Goal: Task Accomplishment & Management: Complete application form

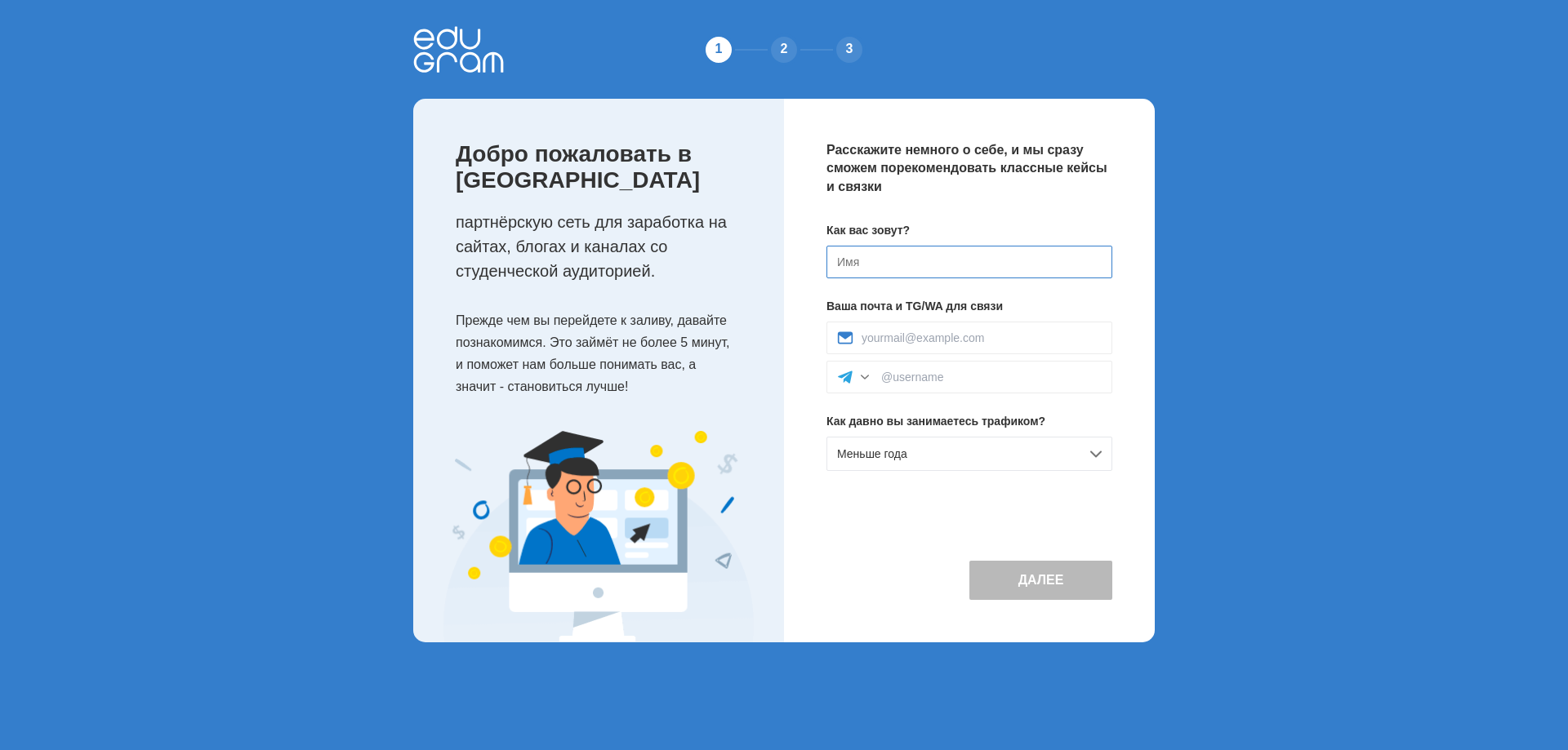
click at [906, 260] on input at bounding box center [969, 262] width 286 height 33
type input "N"
type input "Tariel"
click at [943, 338] on input at bounding box center [981, 338] width 240 height 13
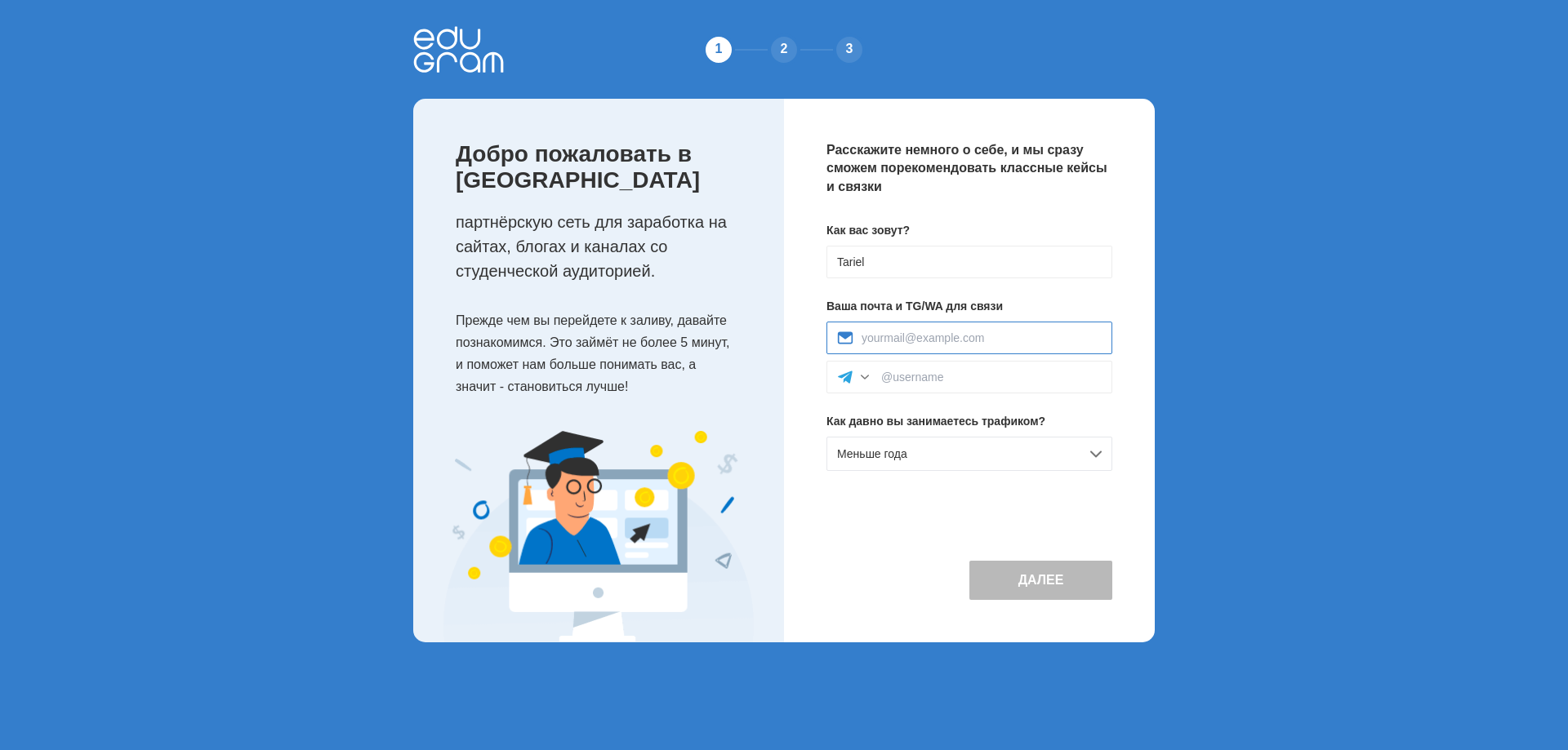
type input "tarielnurmatov@gmail.com"
click at [944, 373] on input at bounding box center [991, 377] width 221 height 13
paste input "@Tariel0686"
type input "@Tariel0686"
click at [1028, 576] on button "Далее" at bounding box center [1041, 580] width 143 height 39
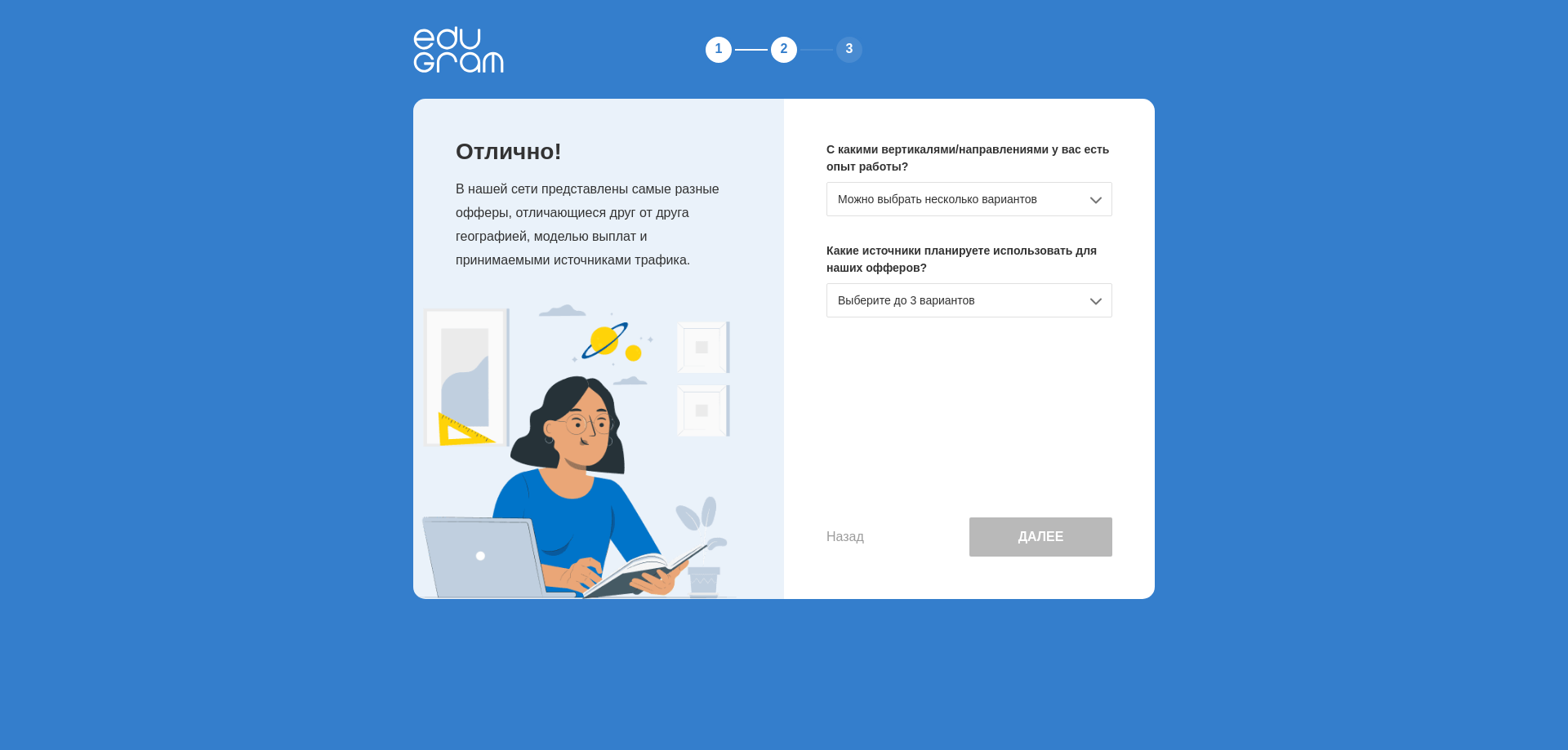
click at [1029, 197] on div "Можно выбрать несколько вариантов" at bounding box center [969, 200] width 286 height 34
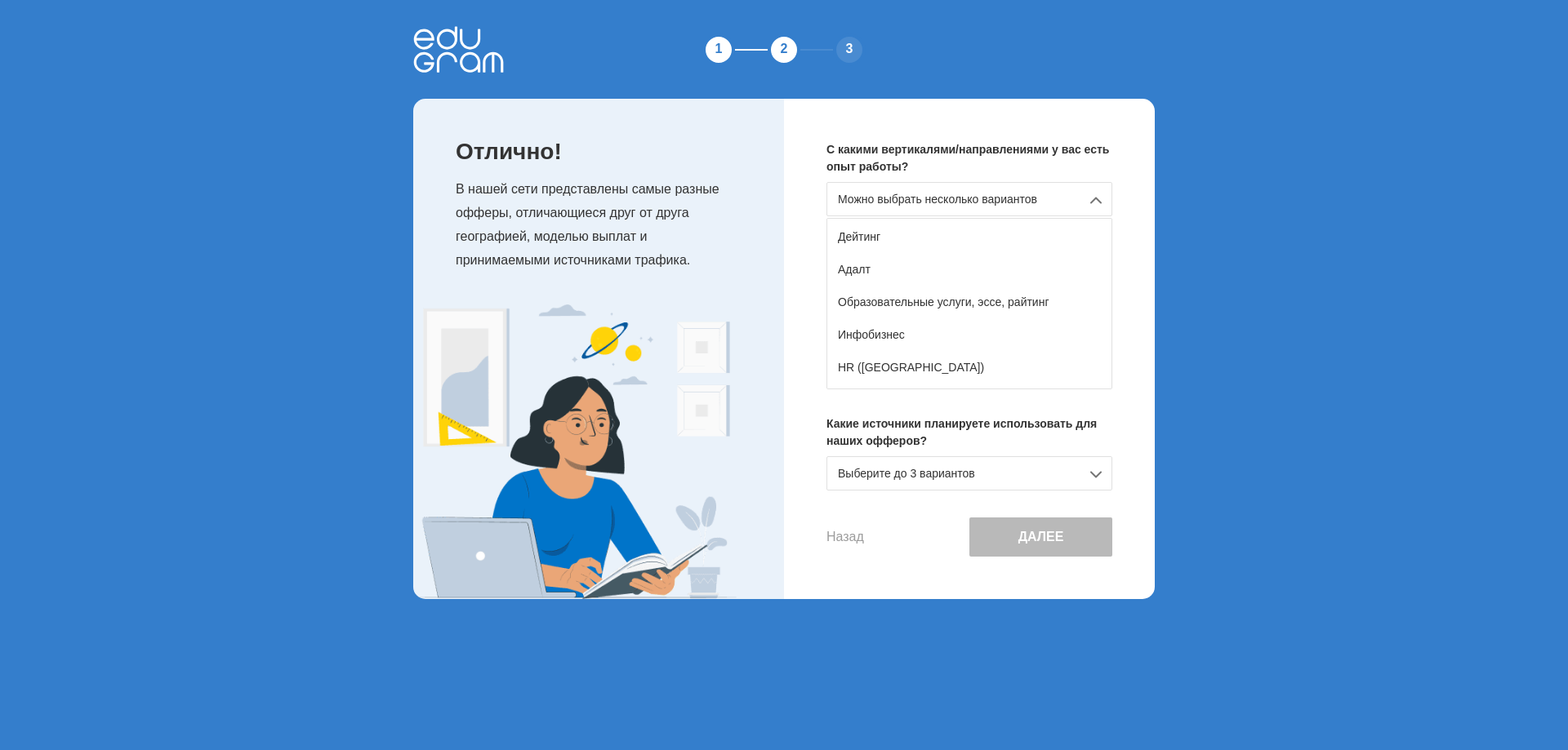
scroll to position [164, 0]
click at [1039, 295] on div "Образовательные услуги, эссе, райтинг" at bounding box center [969, 301] width 284 height 33
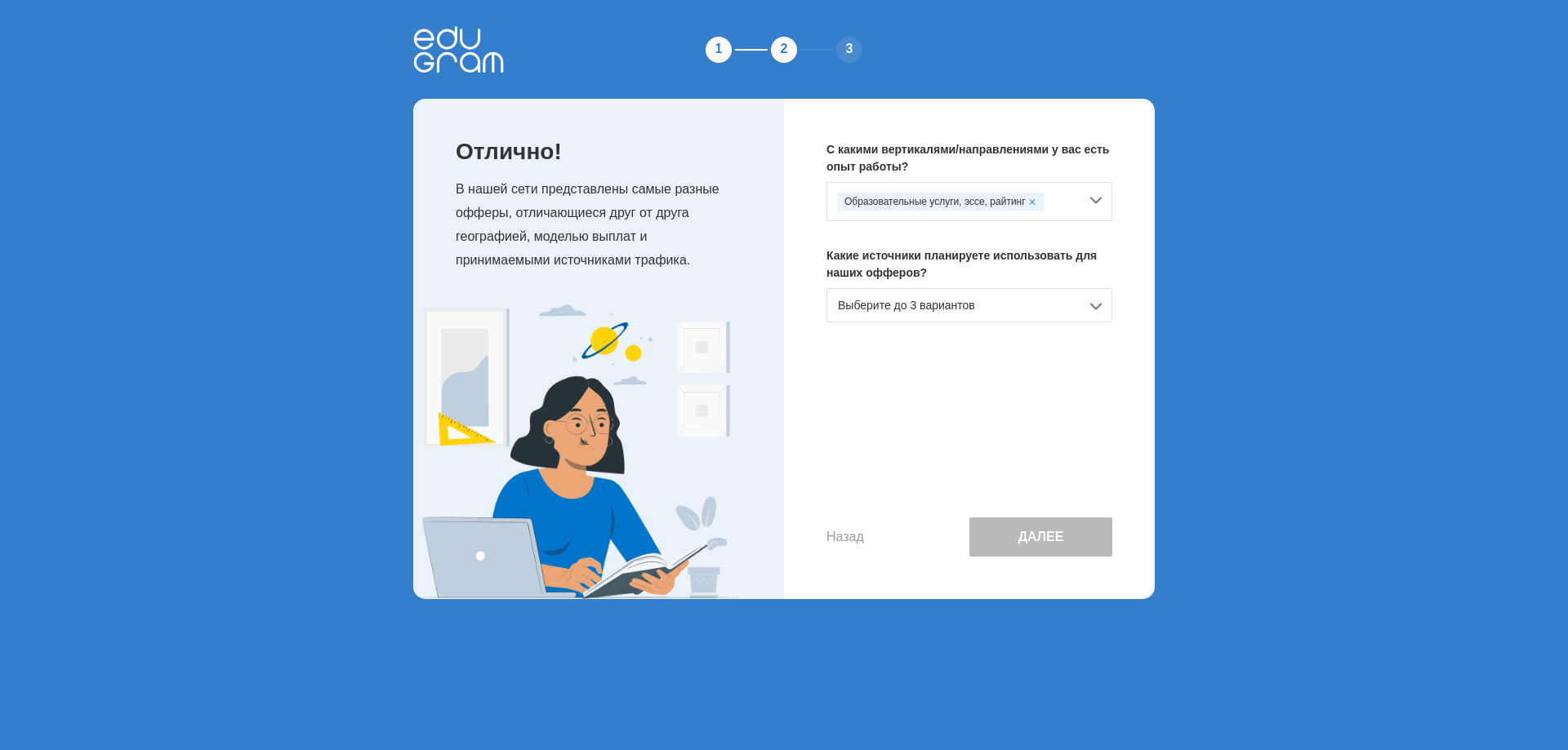
click at [1019, 309] on div "Выберите до 3 вариантов" at bounding box center [969, 305] width 286 height 34
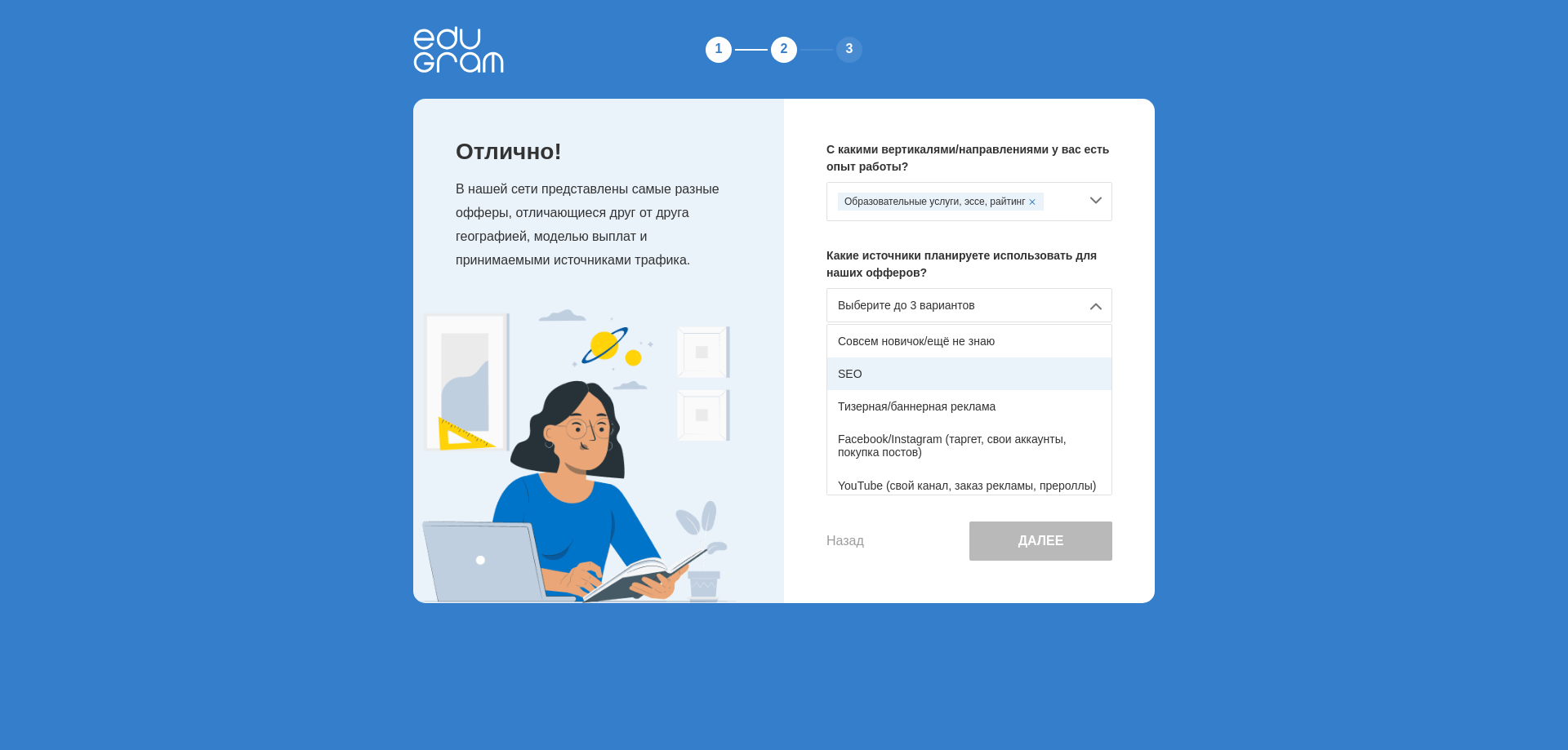
scroll to position [81, 0]
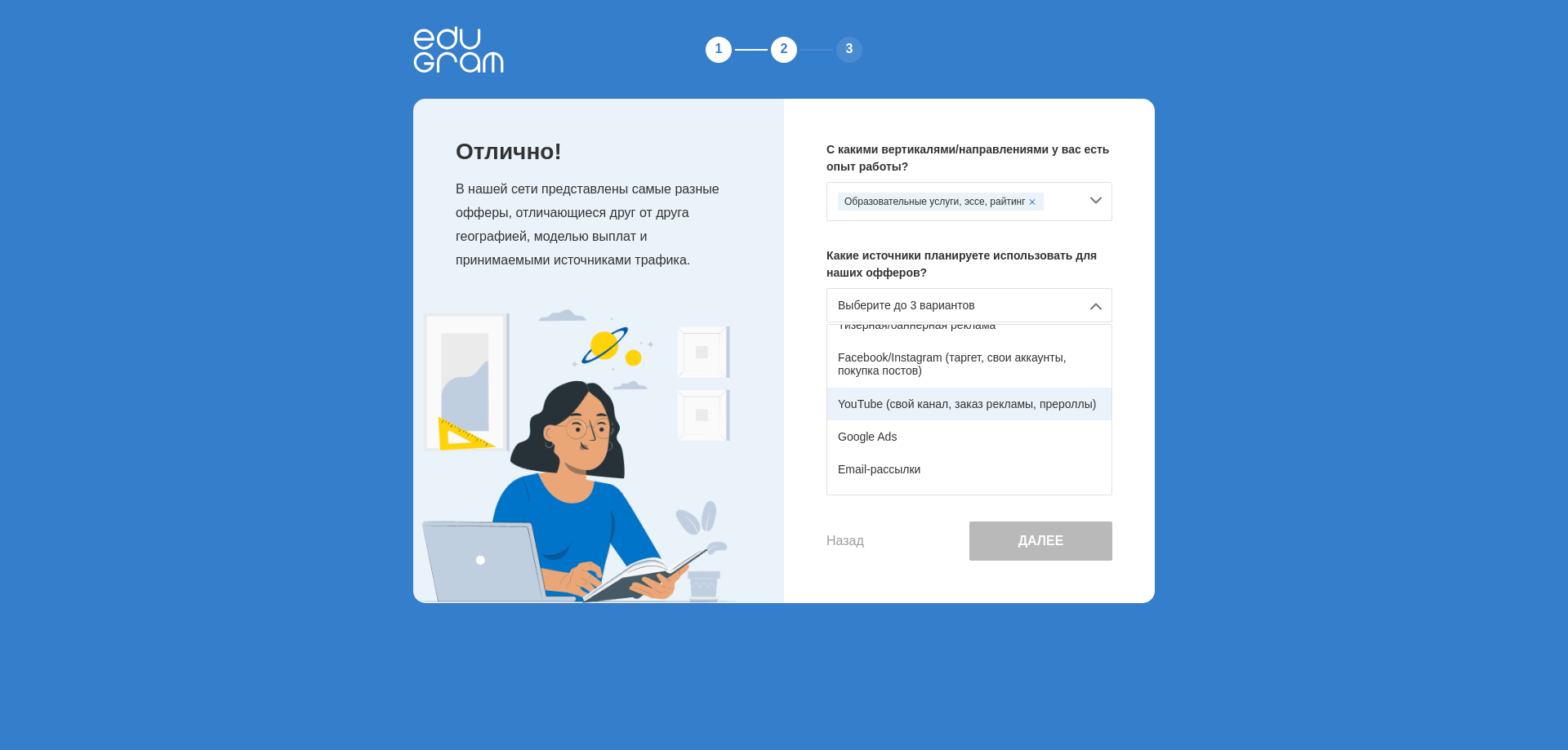
click at [1033, 395] on div "YouTube (свой канал, заказ рекламы, прероллы)" at bounding box center [969, 404] width 284 height 33
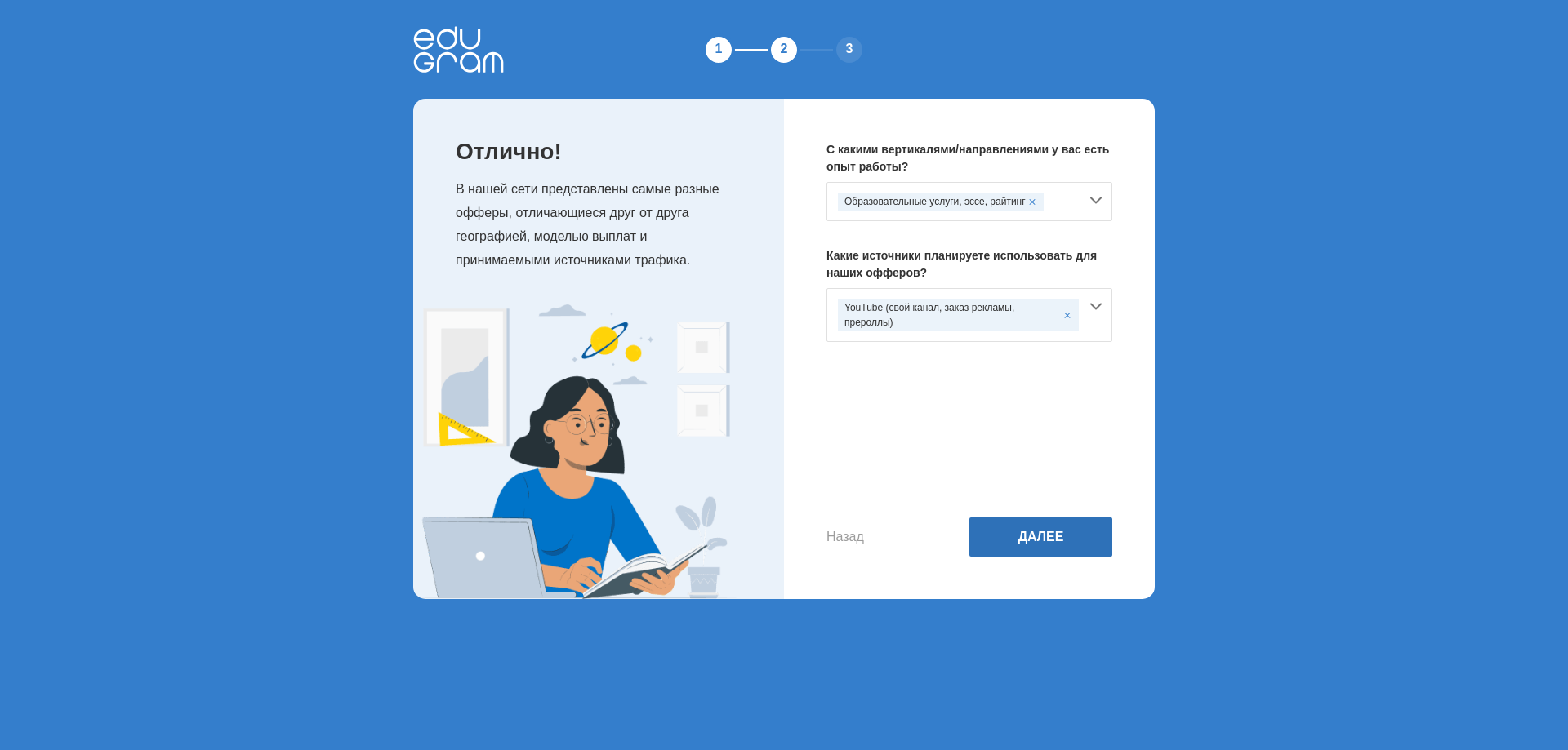
click at [1013, 543] on button "Далее" at bounding box center [1041, 537] width 143 height 39
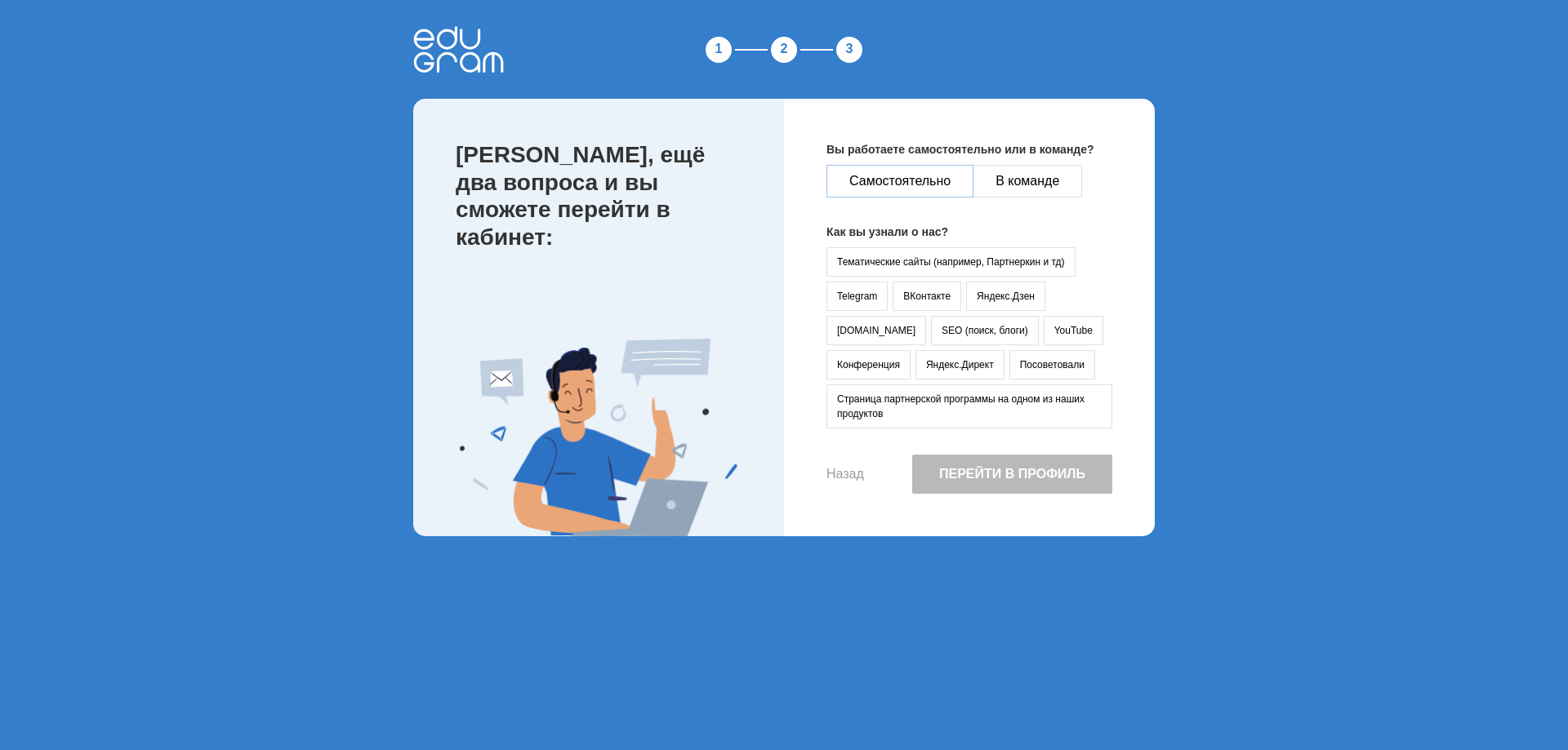
click at [928, 176] on button "Самостоятельно" at bounding box center [899, 182] width 147 height 33
click at [1044, 332] on button "YouTube" at bounding box center [1074, 331] width 60 height 30
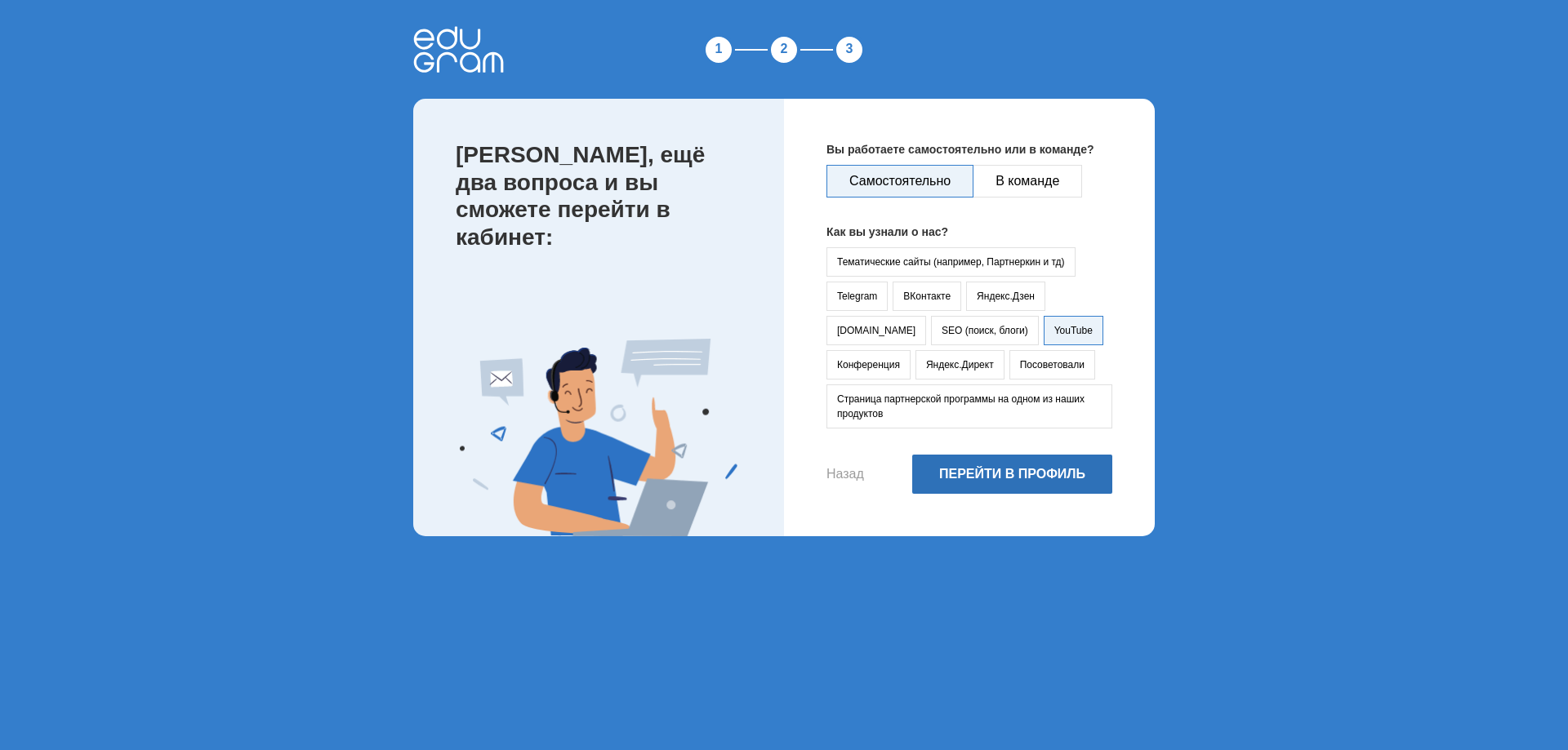
click at [991, 470] on button "Перейти в профиль" at bounding box center [1011, 473] width 200 height 39
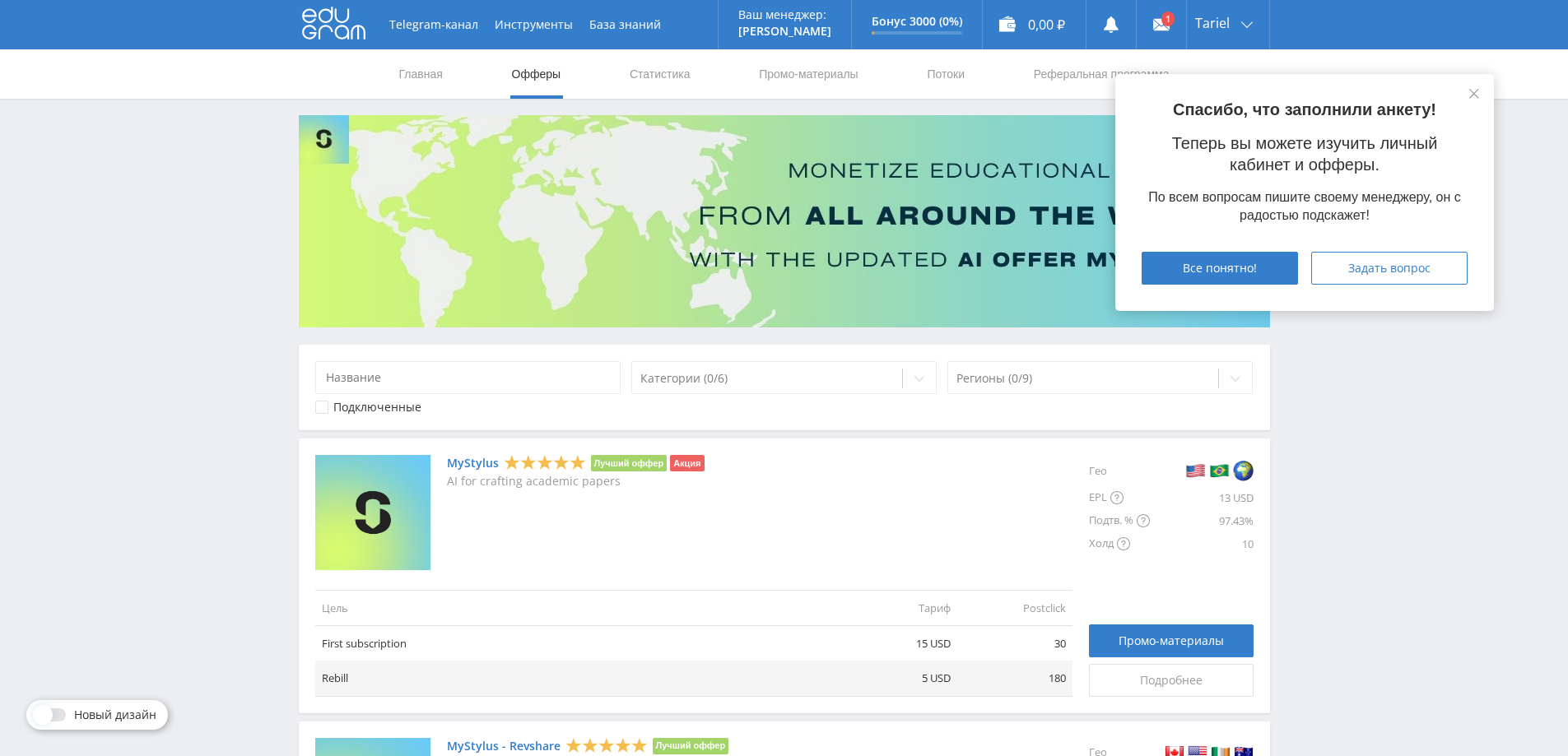
click at [465, 460] on link "MyStylus" at bounding box center [473, 464] width 52 height 13
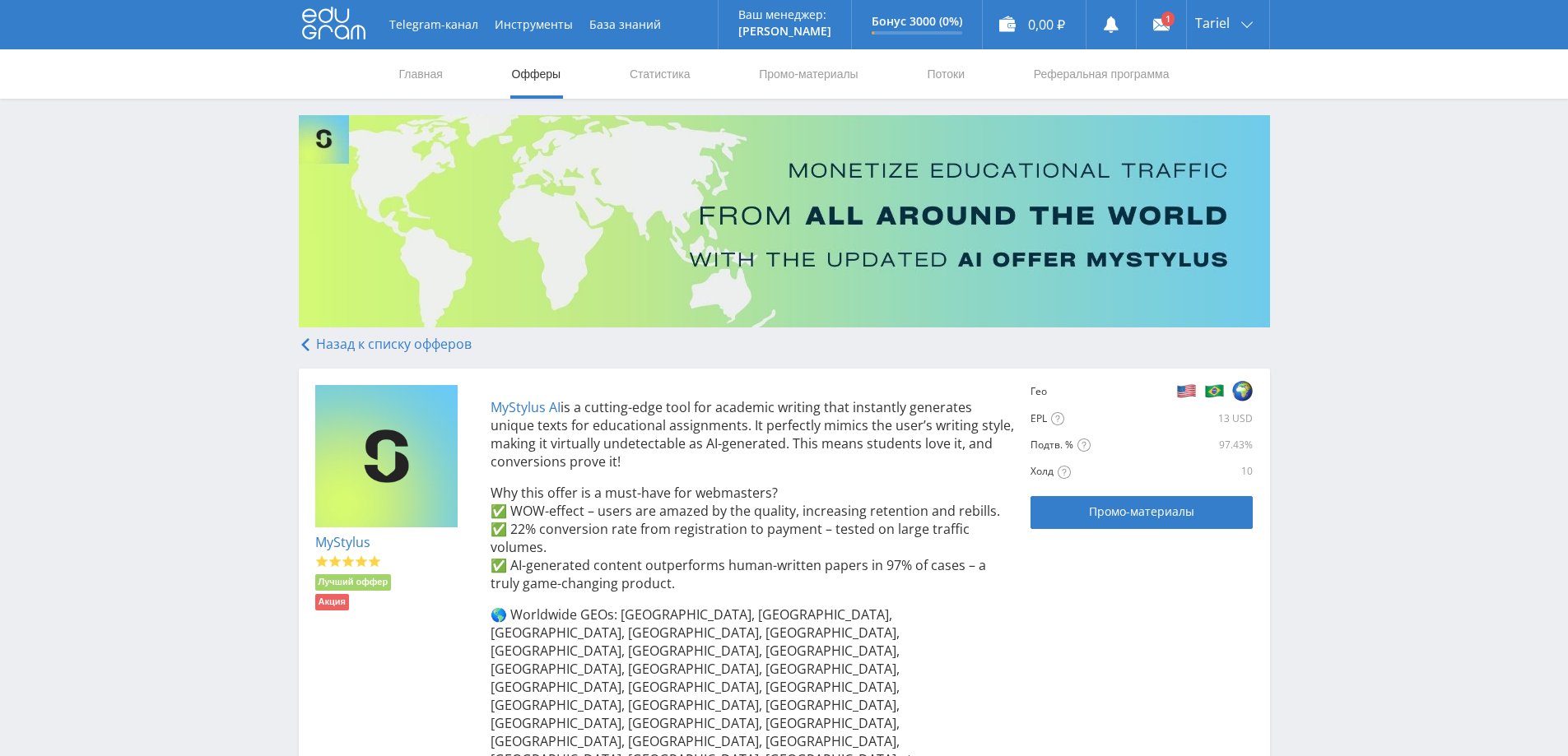
click at [537, 407] on link "MyStylus AI" at bounding box center [526, 407] width 70 height 18
click at [1197, 508] on div "Промо-материалы" at bounding box center [1142, 512] width 181 height 13
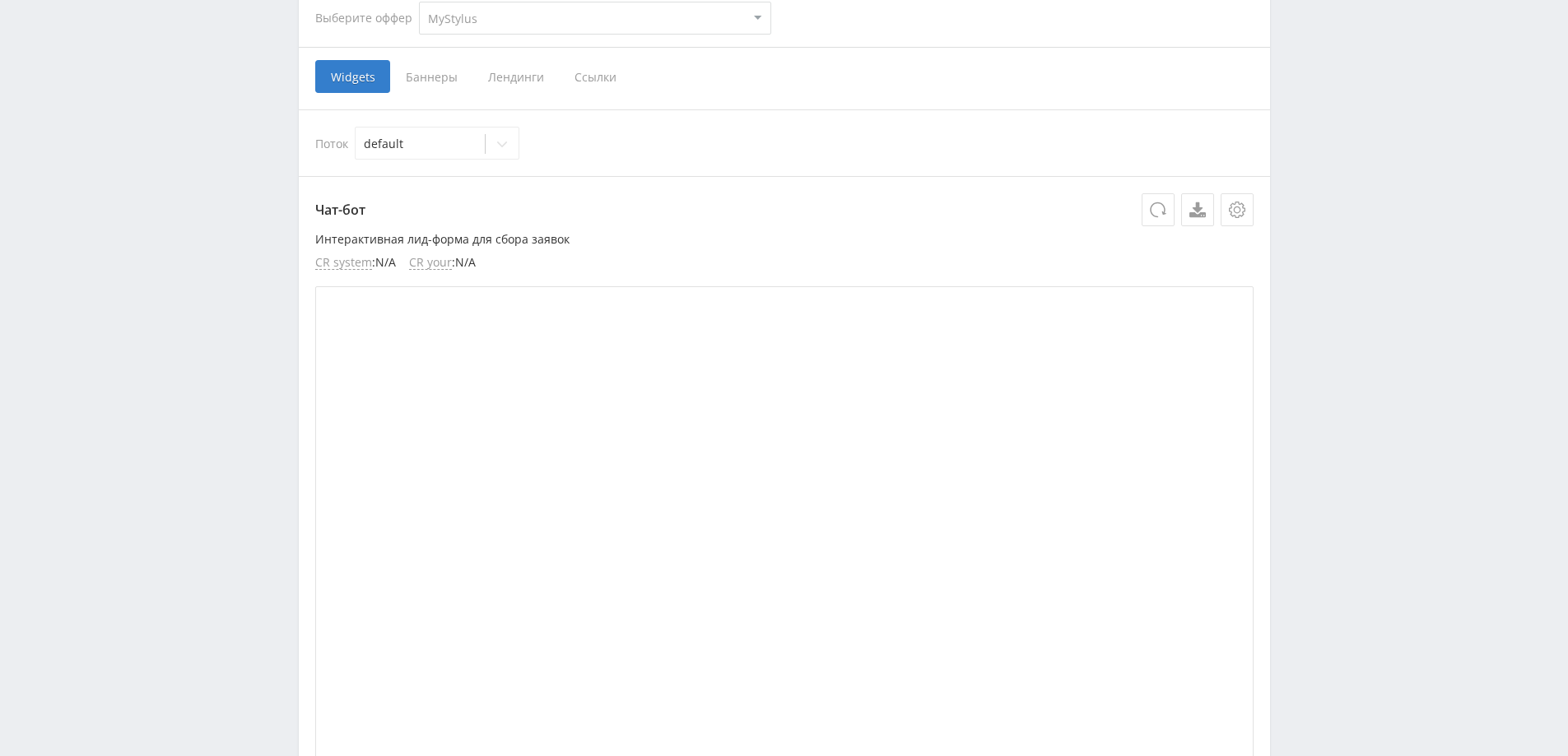
scroll to position [82, 0]
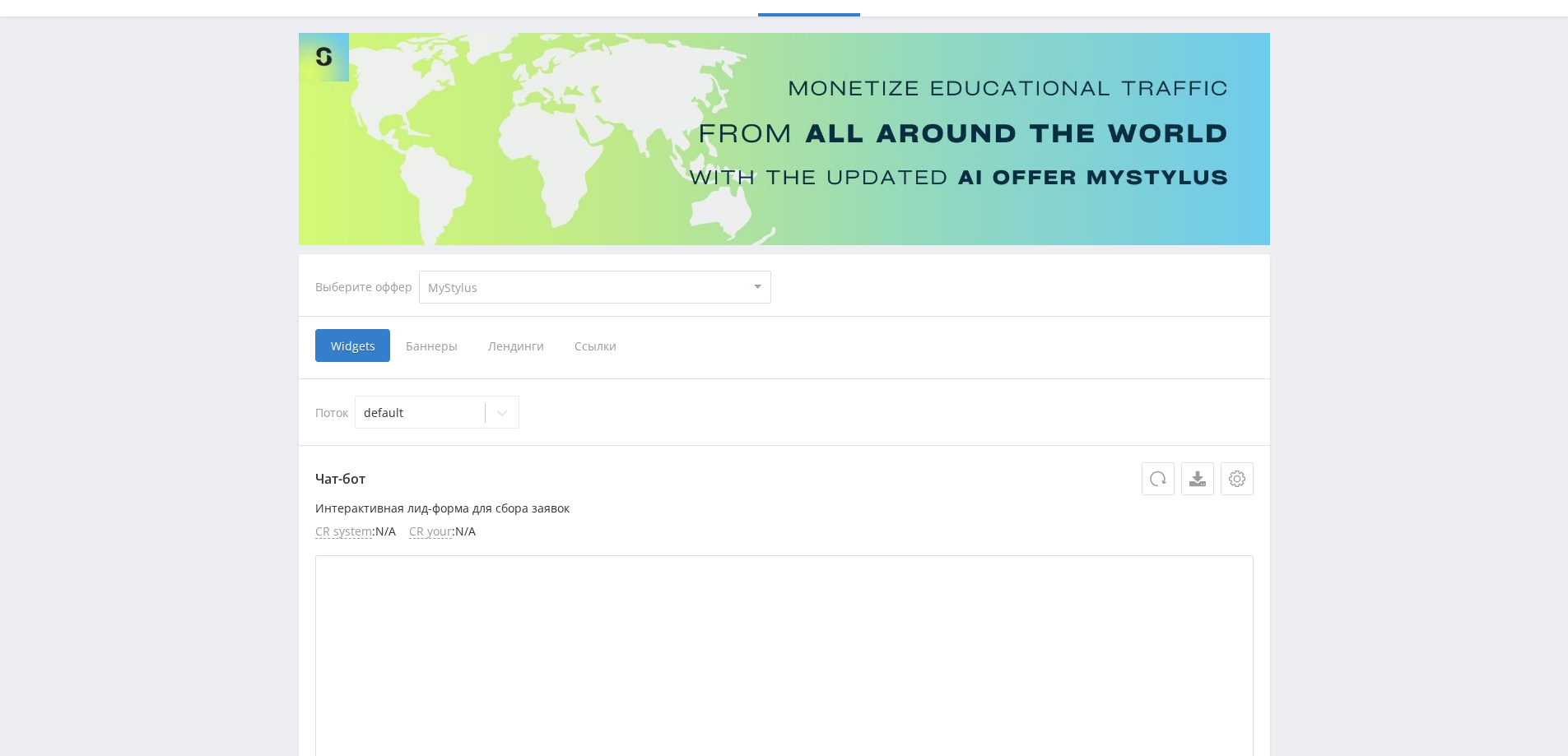
click at [610, 349] on span "Ссылки" at bounding box center [596, 345] width 73 height 33
click at [0, 0] on input "Ссылки" at bounding box center [0, 0] width 0 height 0
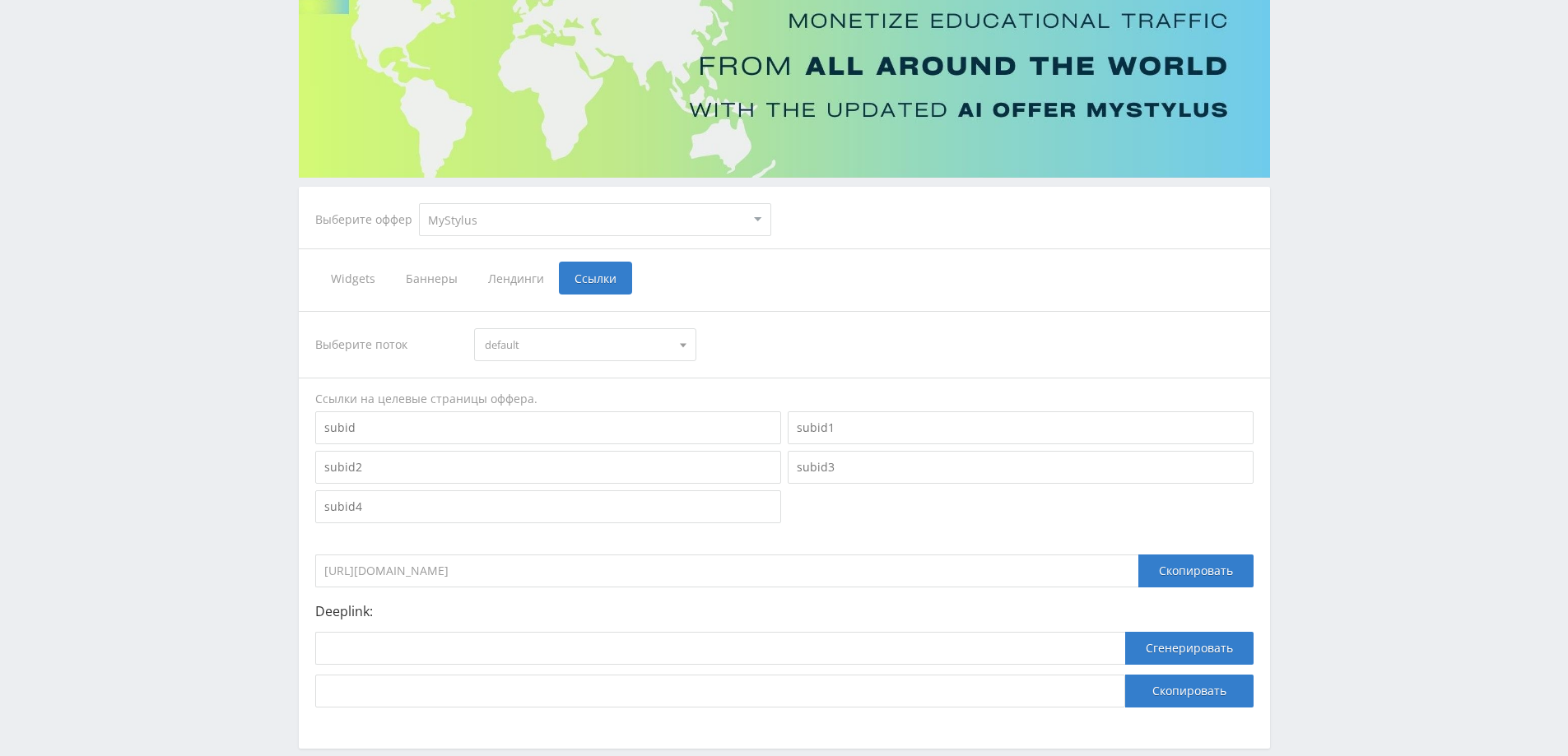
scroll to position [233, 0]
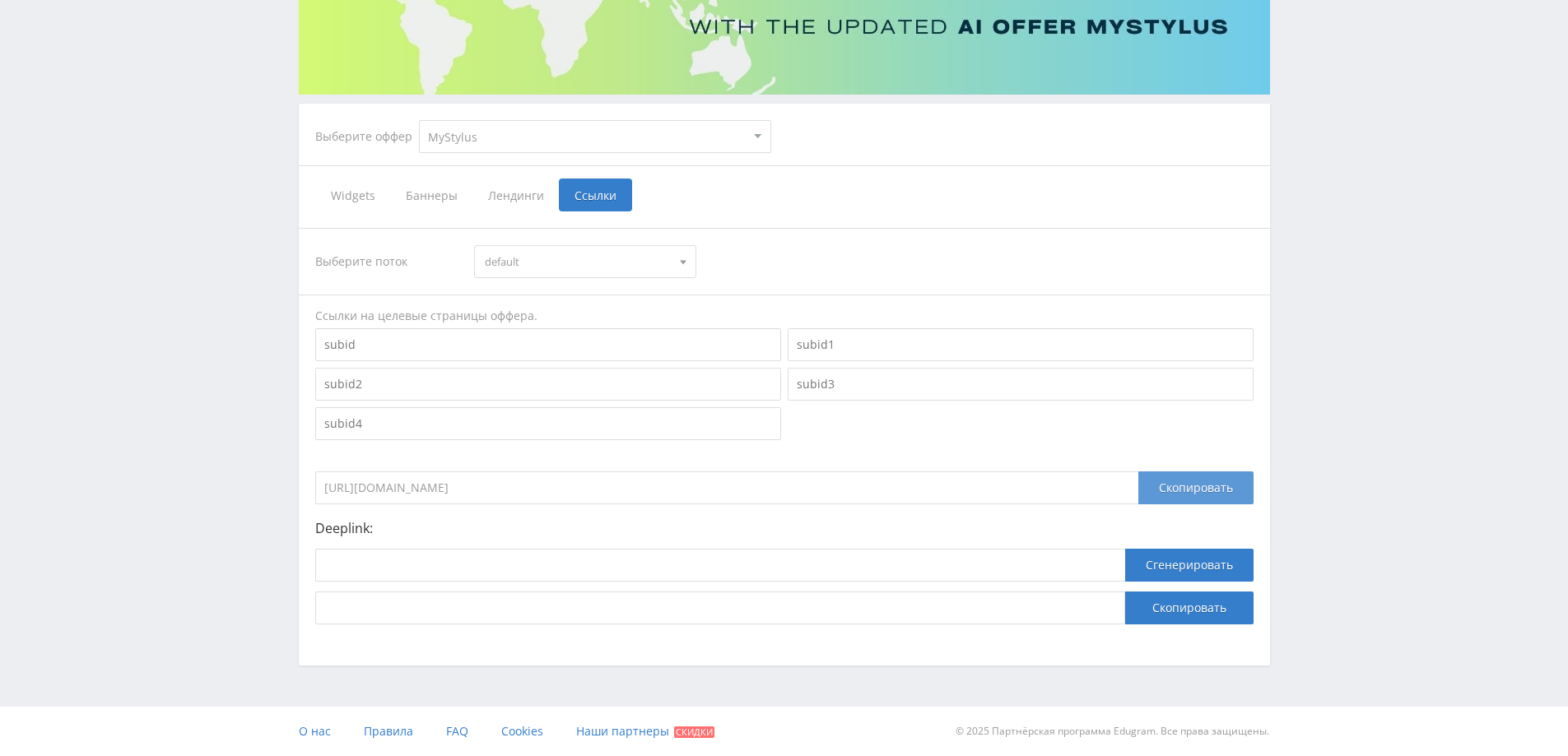
click at [1184, 486] on div "Скопировать" at bounding box center [1196, 488] width 116 height 33
click at [1175, 483] on div "Скопировать" at bounding box center [1196, 488] width 116 height 33
